Goal: Navigation & Orientation: Find specific page/section

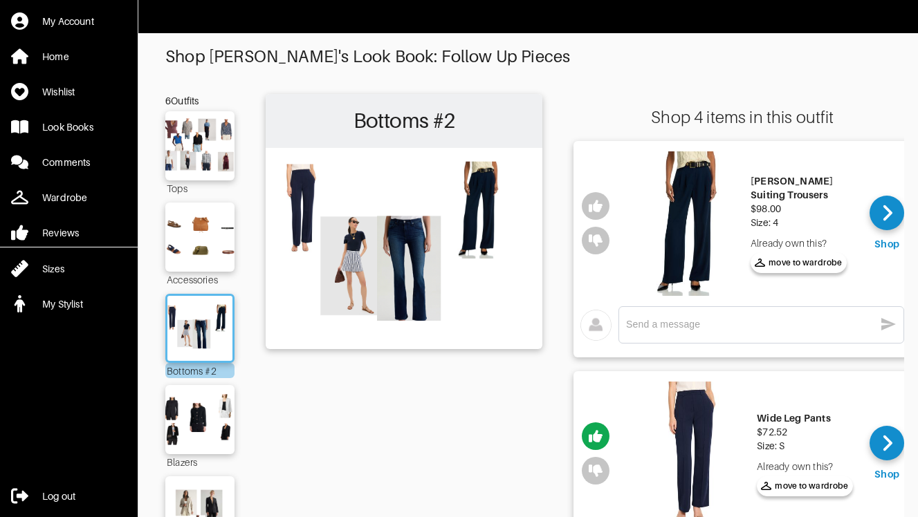
scroll to position [81, 0]
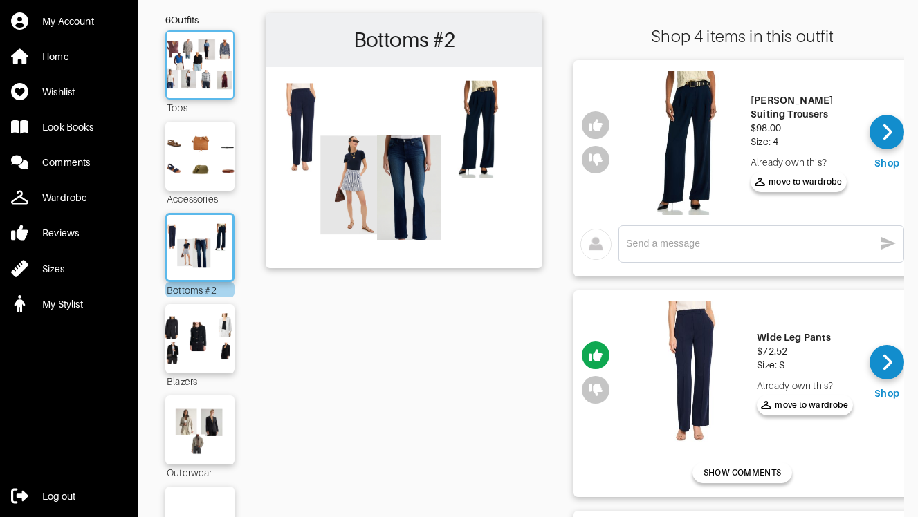
click at [216, 66] on img at bounding box center [199, 65] width 75 height 53
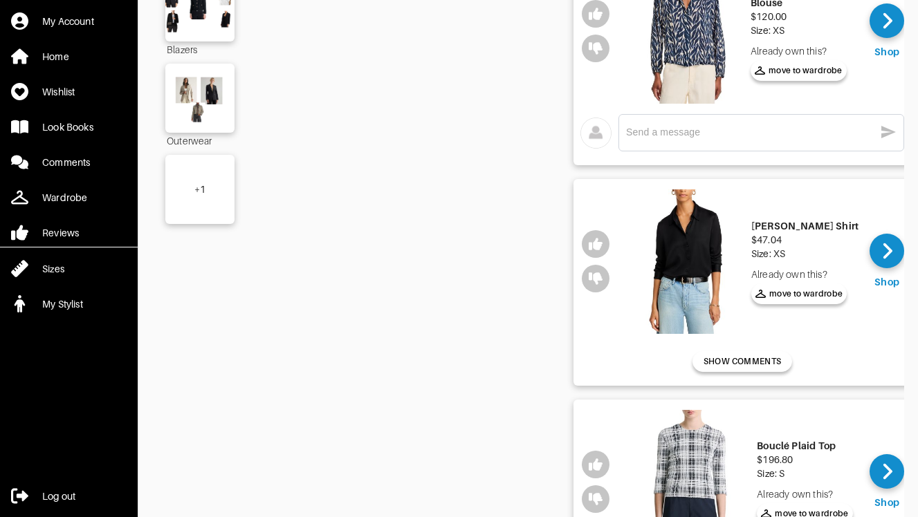
scroll to position [440, 0]
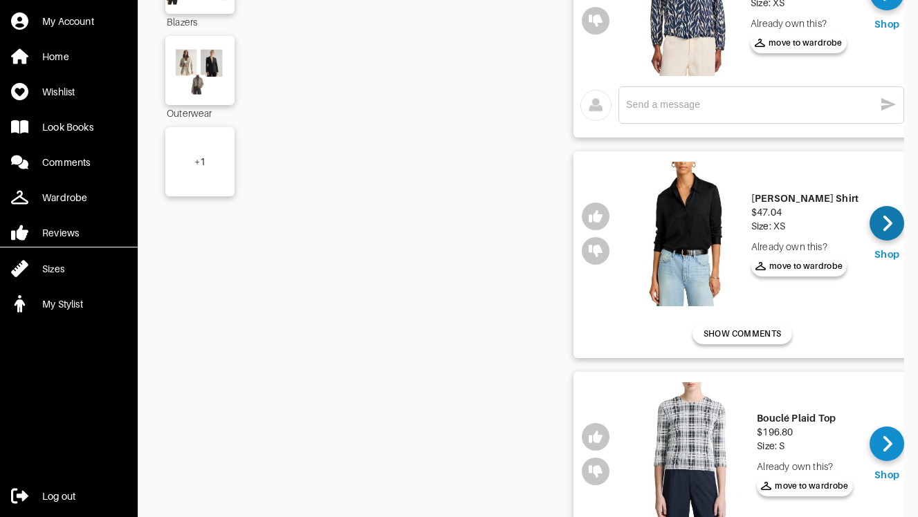
click at [882, 224] on icon at bounding box center [887, 223] width 10 height 21
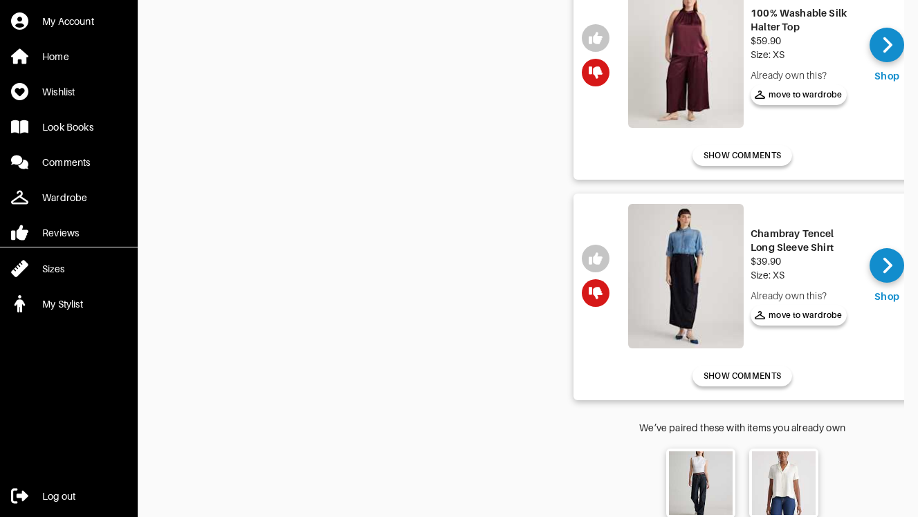
scroll to position [1541, 0]
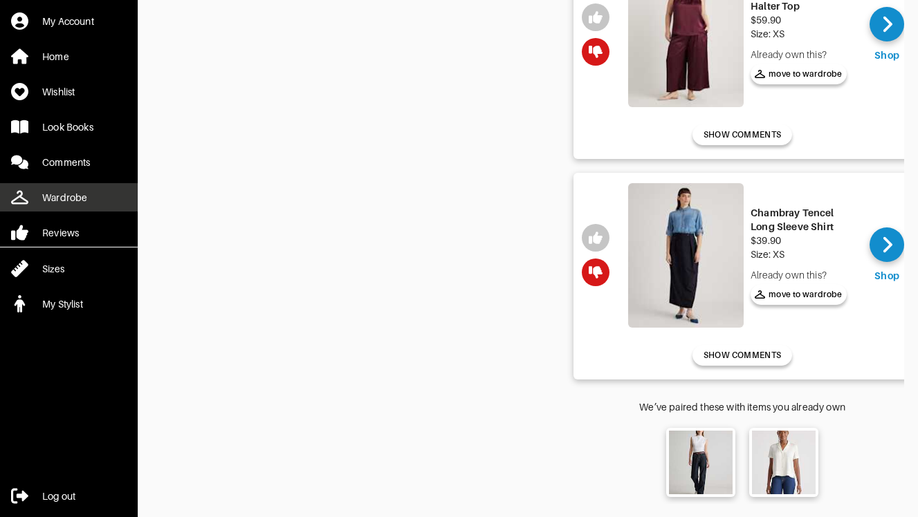
click at [90, 198] on link "Wardrobe" at bounding box center [69, 197] width 138 height 28
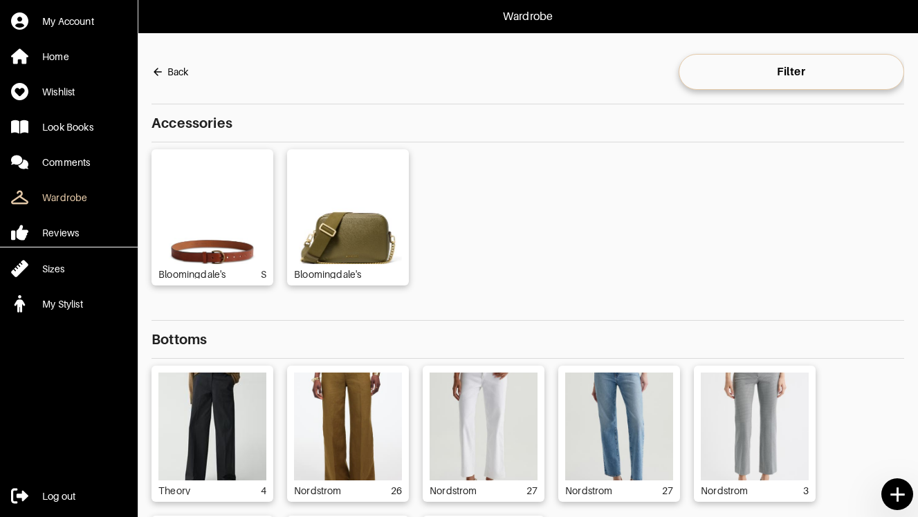
click at [859, 251] on div "Bloomingdale's S Bloomingdale's" at bounding box center [527, 217] width 752 height 136
